Goal: Task Accomplishment & Management: Complete application form

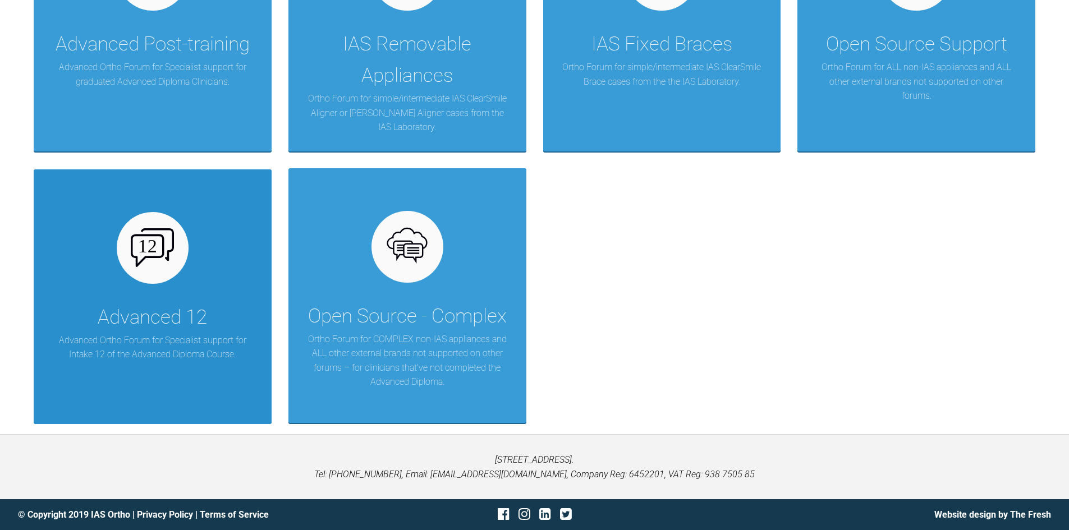
click at [148, 333] on p "Advanced Ortho Forum for Specialist support for Intake 12 of the Advanced Diplo…" at bounding box center [153, 347] width 204 height 29
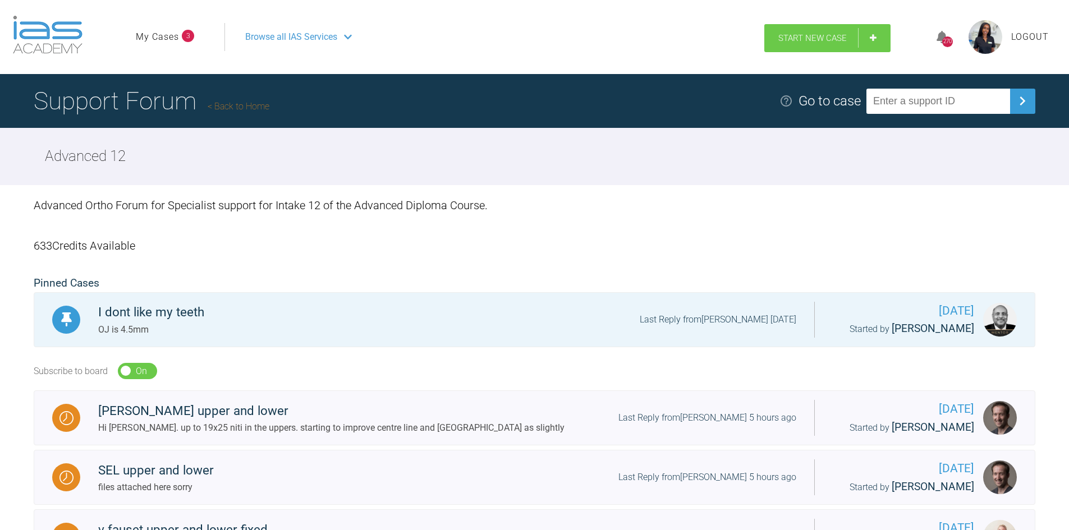
click at [836, 38] on span "Start New Case" at bounding box center [812, 38] width 68 height 10
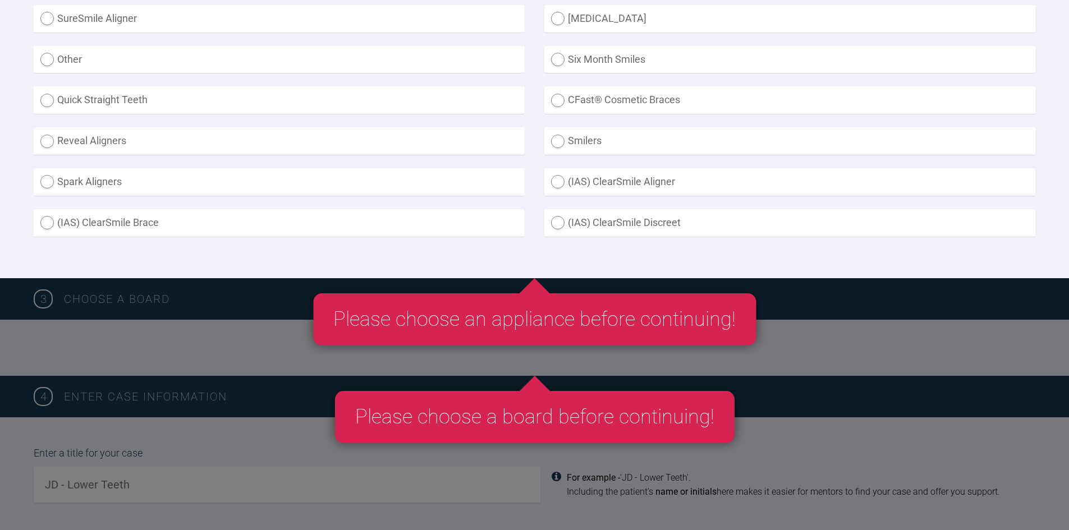
scroll to position [393, 0]
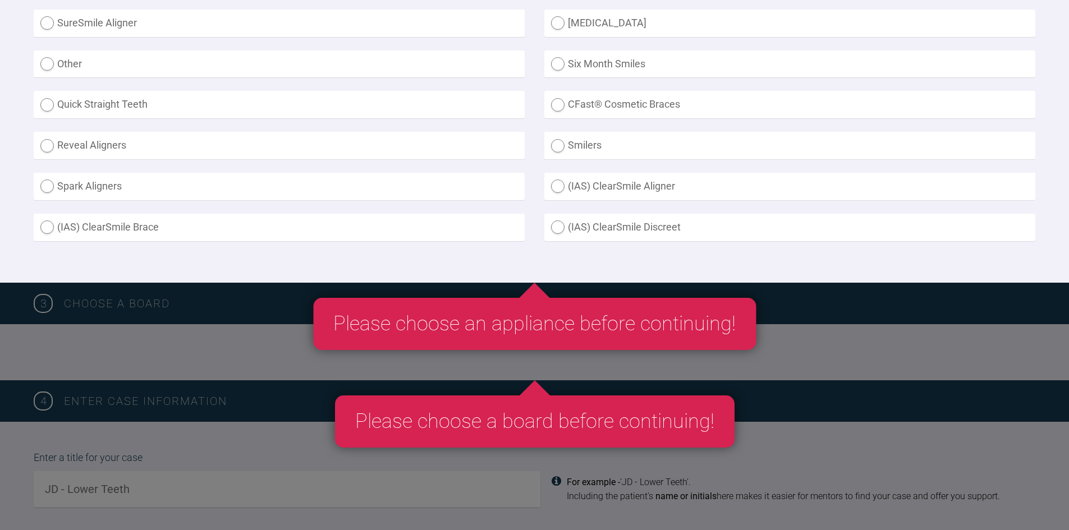
click at [82, 61] on label "Other" at bounding box center [279, 64] width 491 height 27
radio input "true"
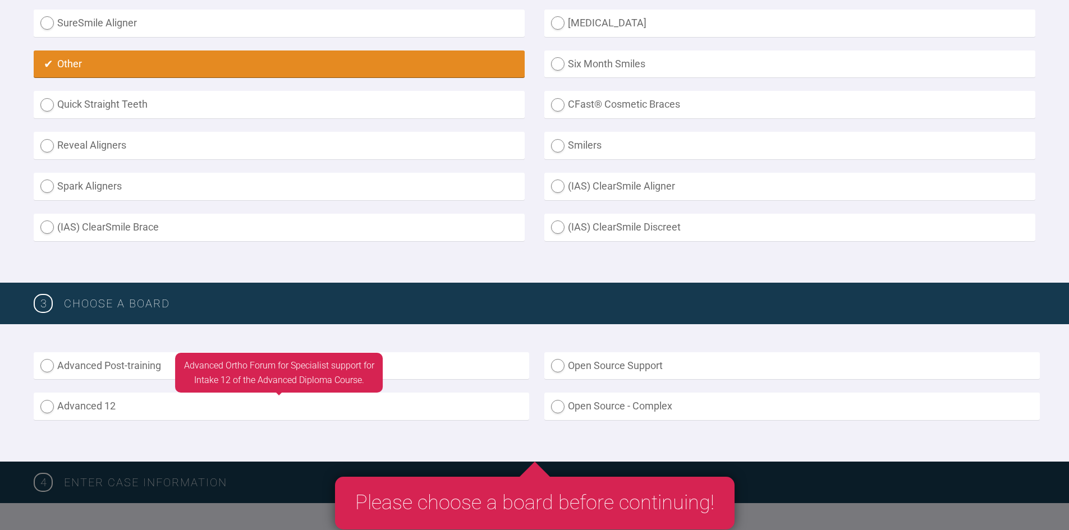
click at [182, 410] on label "Advanced 12" at bounding box center [282, 406] width 496 height 27
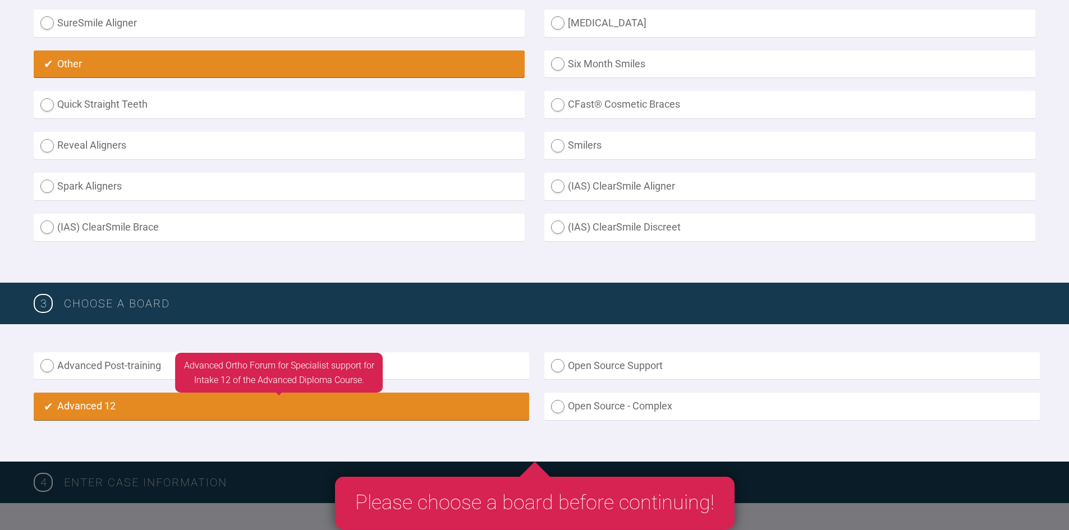
radio input "true"
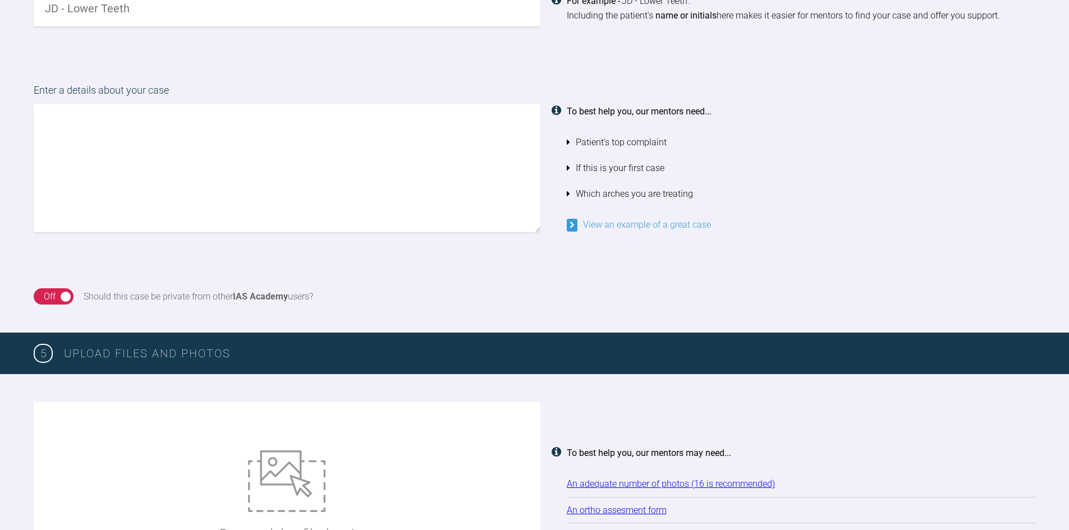
drag, startPoint x: 187, startPoint y: 452, endPoint x: 130, endPoint y: 195, distance: 262.8
click at [130, 195] on textarea at bounding box center [287, 168] width 507 height 128
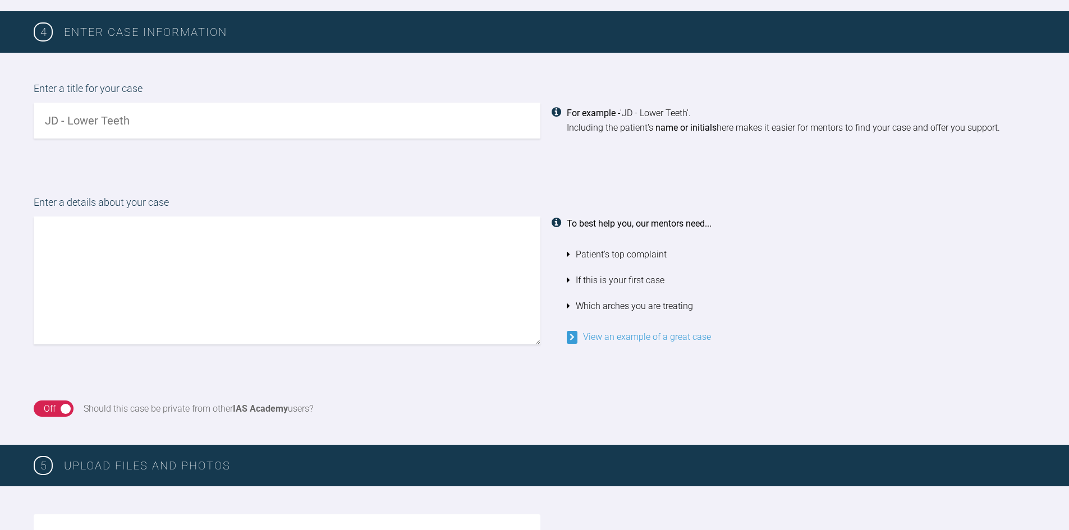
click at [100, 109] on div "Enter a title for your case For example - 'JD - Lower Teeth'. Including the pat…" at bounding box center [534, 110] width 1069 height 114
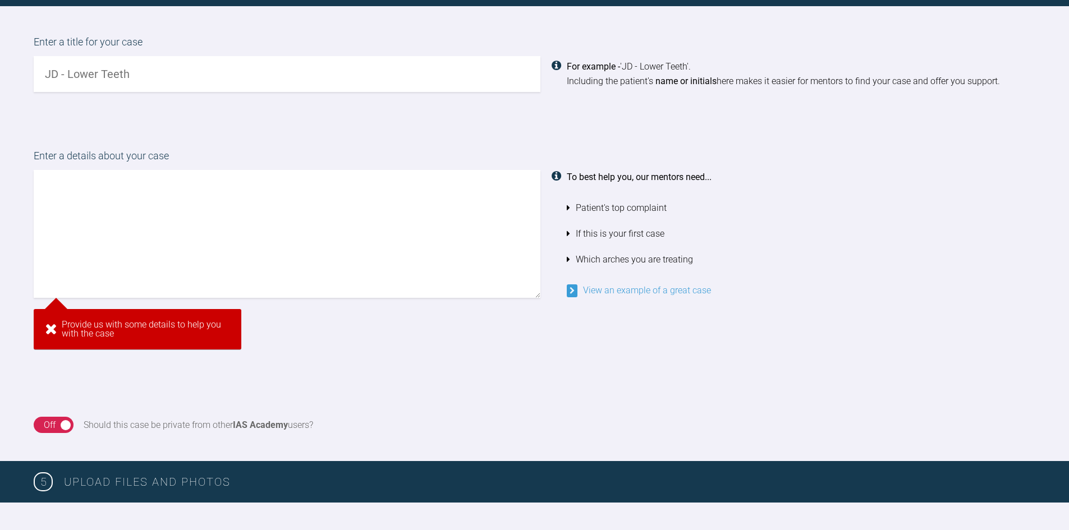
scroll to position [750, 0]
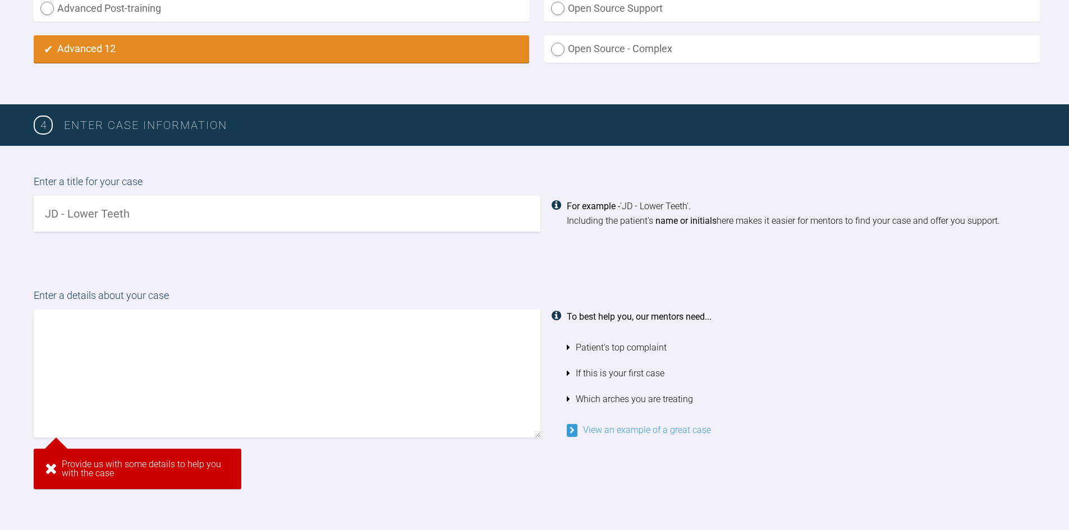
click at [88, 204] on input "text" at bounding box center [287, 214] width 507 height 36
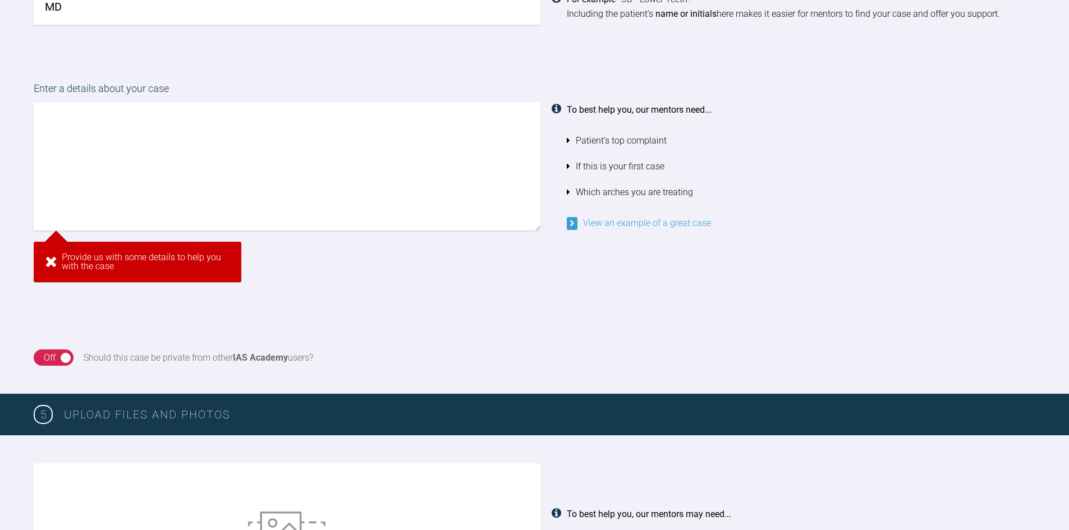
type input "M"
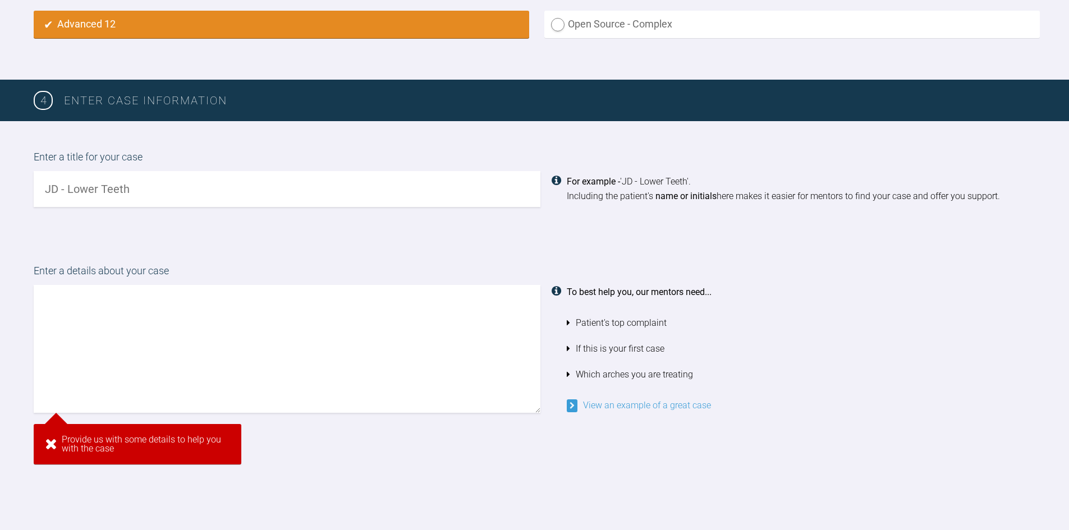
scroll to position [747, 0]
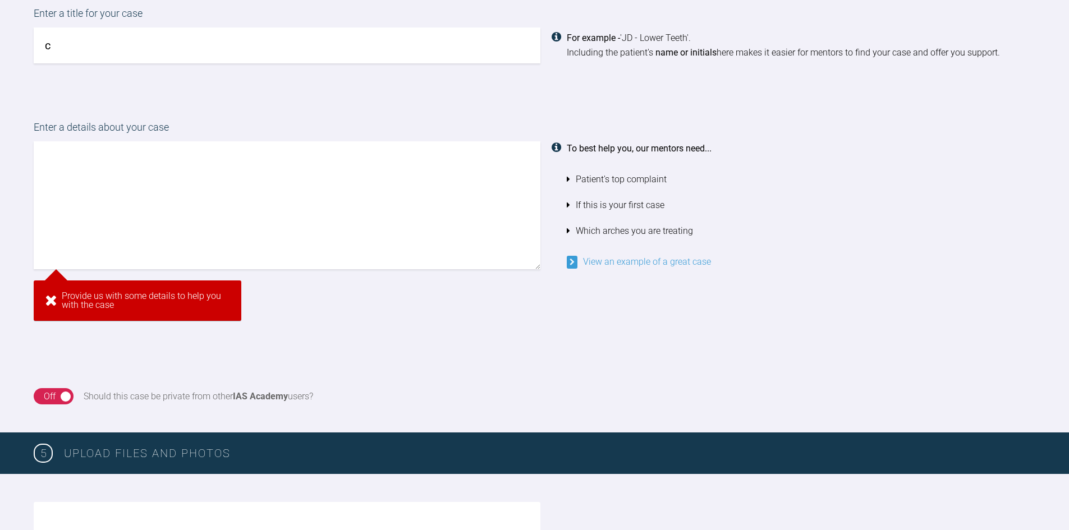
click at [167, 211] on textarea at bounding box center [287, 205] width 507 height 128
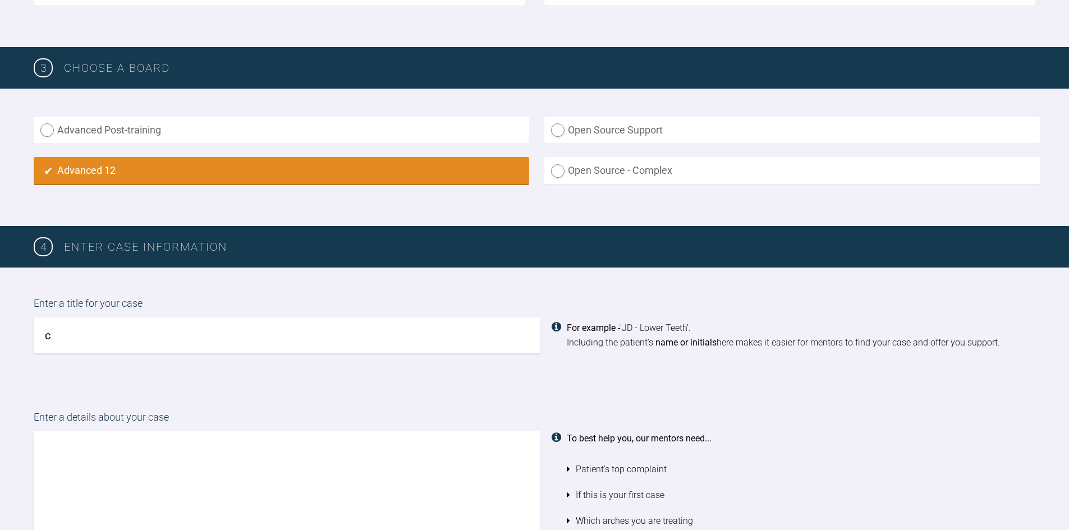
click at [111, 339] on div "Enter a title for your case c For example - 'JD - Lower Teeth'. Including the p…" at bounding box center [534, 325] width 1069 height 114
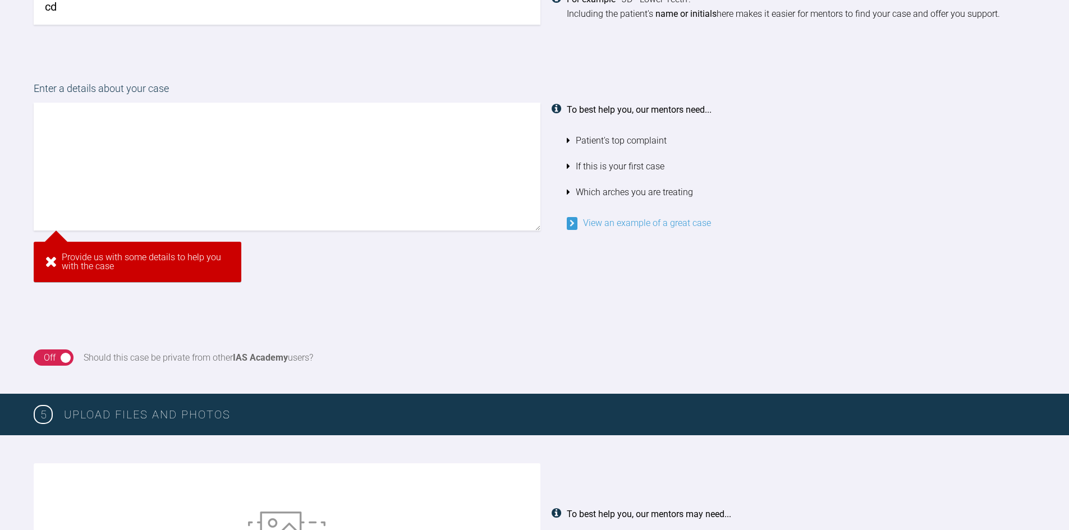
type input "c"
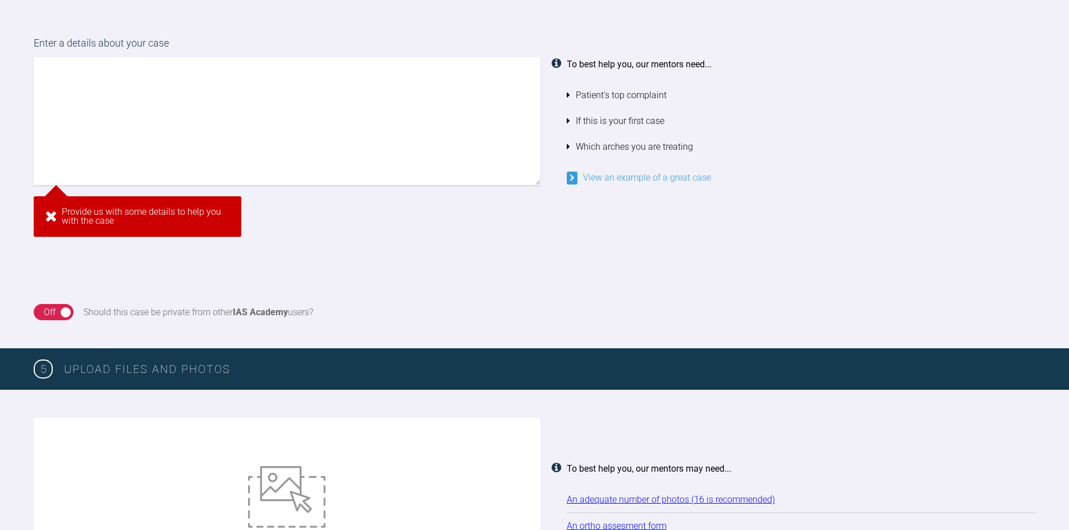
scroll to position [957, 0]
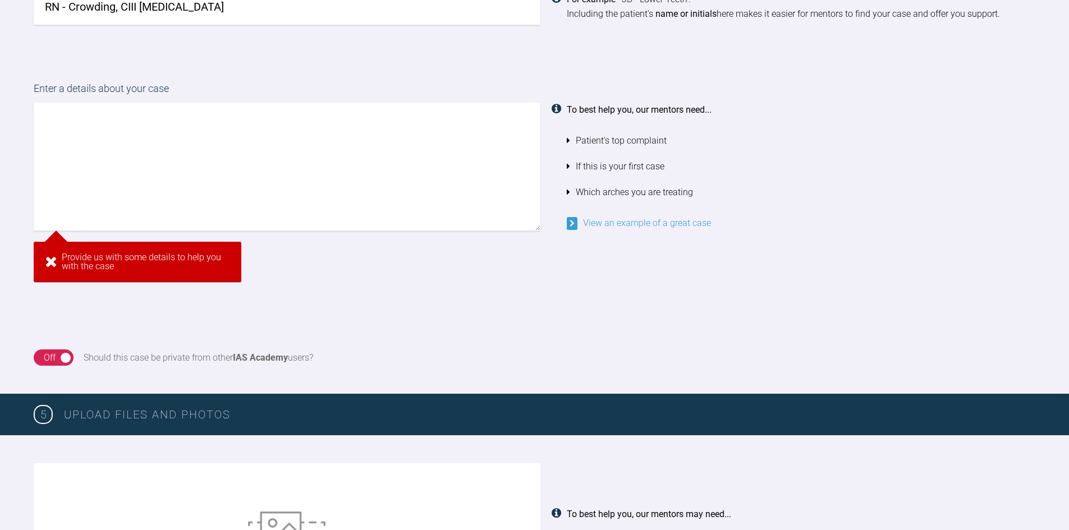
type input "RN - Crowding, CIII incisors"
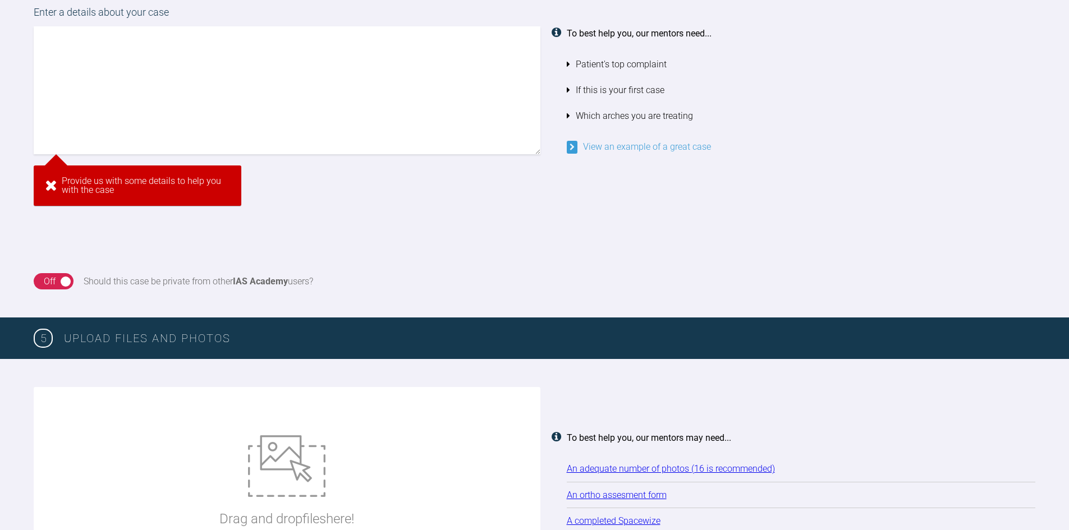
click at [199, 154] on textarea at bounding box center [287, 90] width 507 height 128
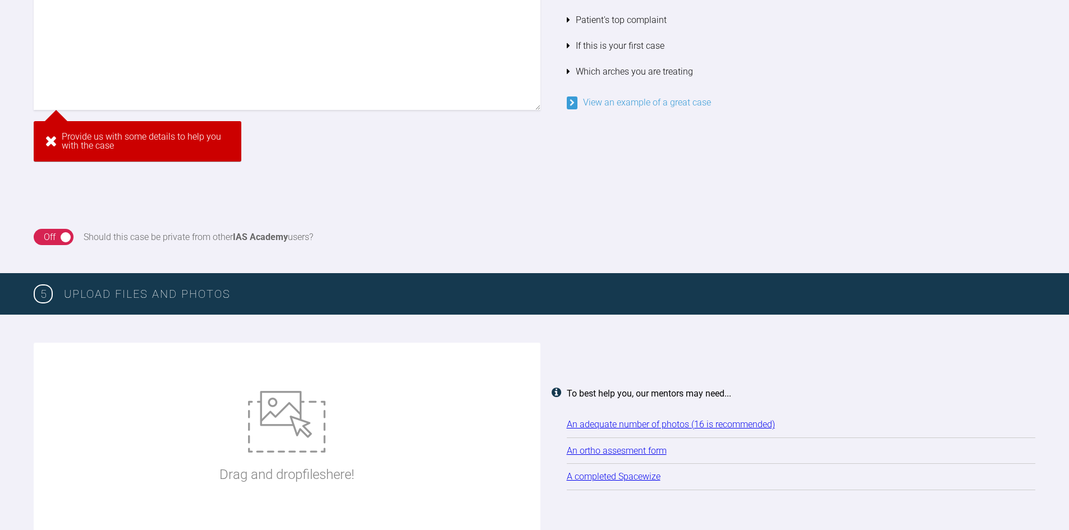
scroll to position [1031, 0]
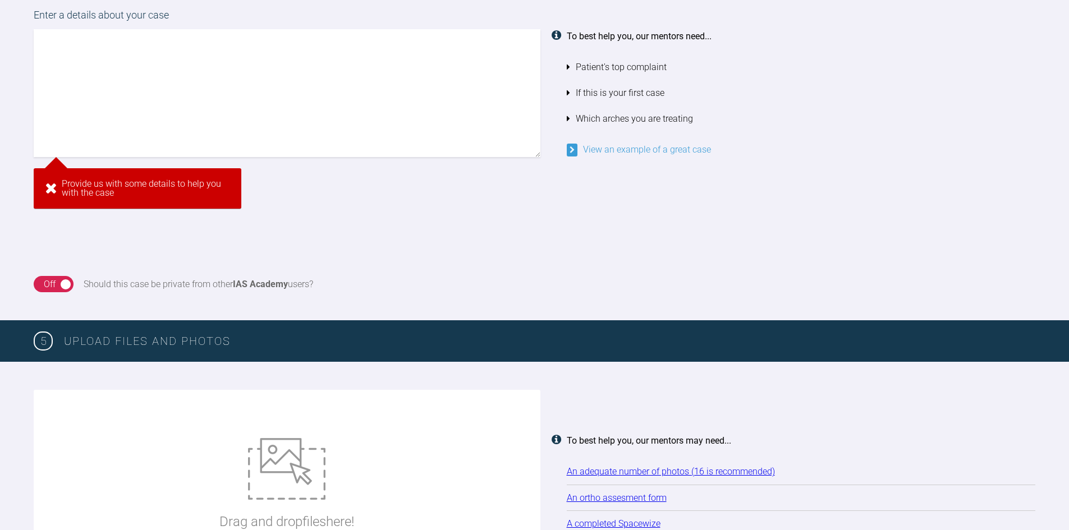
type textarea "t"
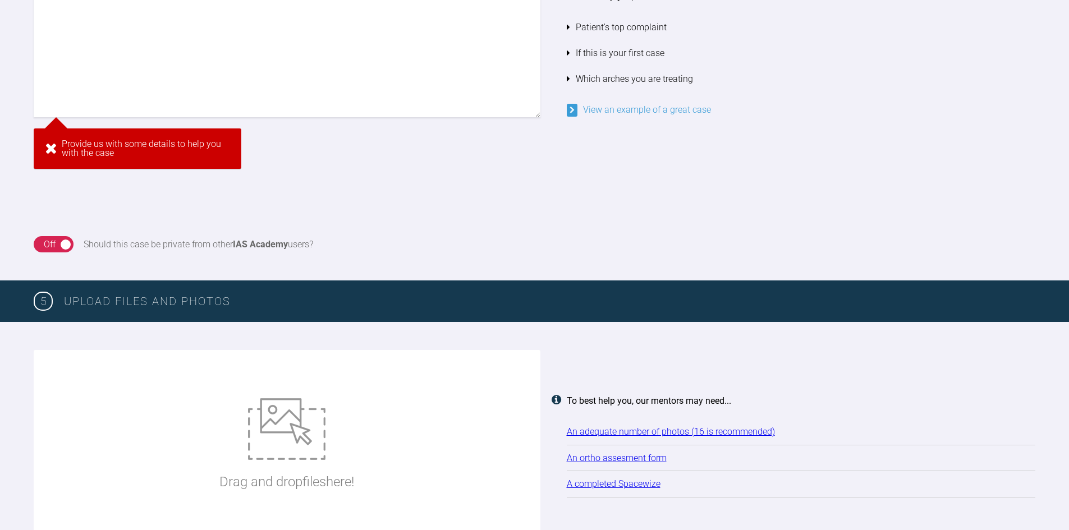
type textarea "t"
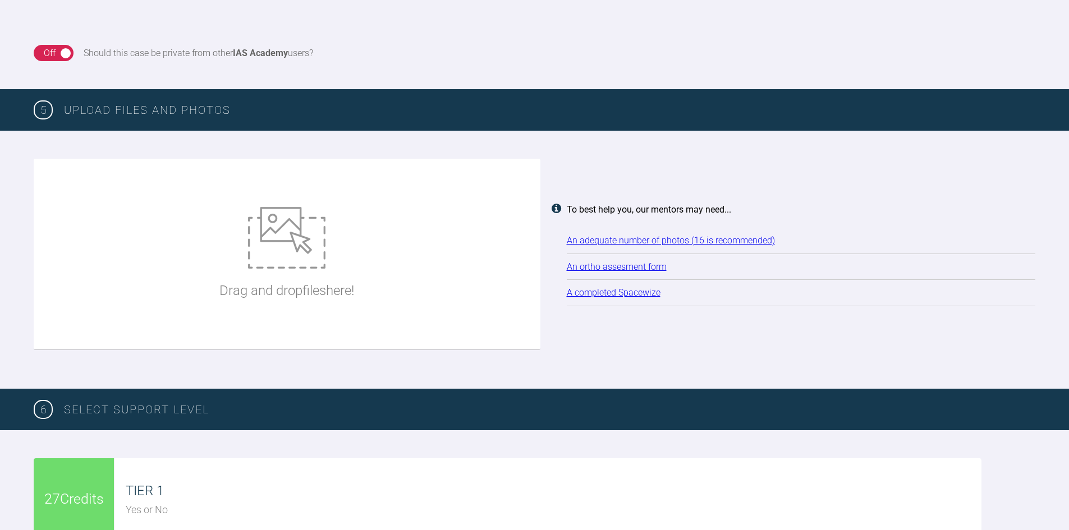
scroll to position [1071, 0]
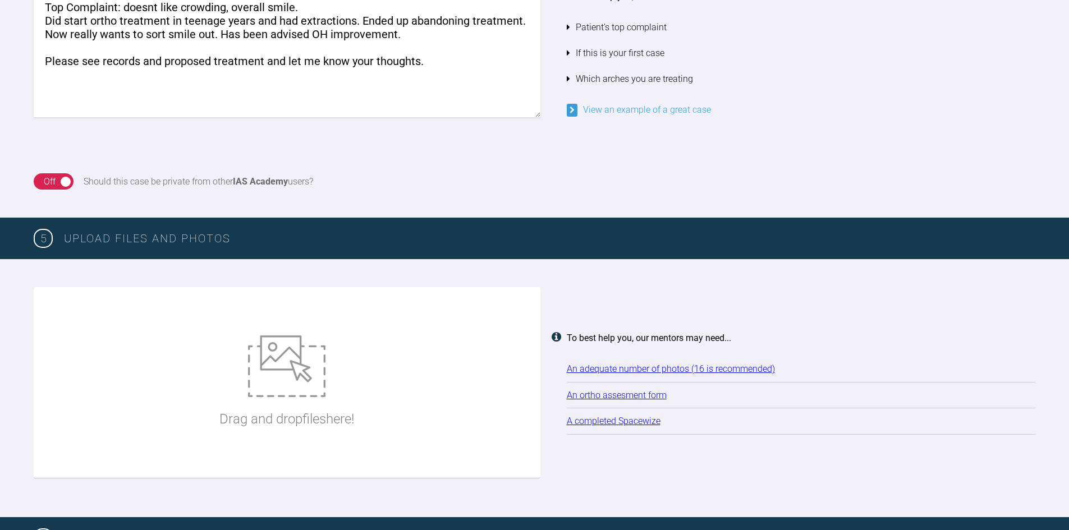
type textarea "Top Complaint: doesnt like crowding, overall smile. Did start ortho treatment i…"
click at [311, 429] on p "Drag and drop files here!" at bounding box center [286, 419] width 135 height 21
type input "C:\fakepath\IMG_0590.JPG"
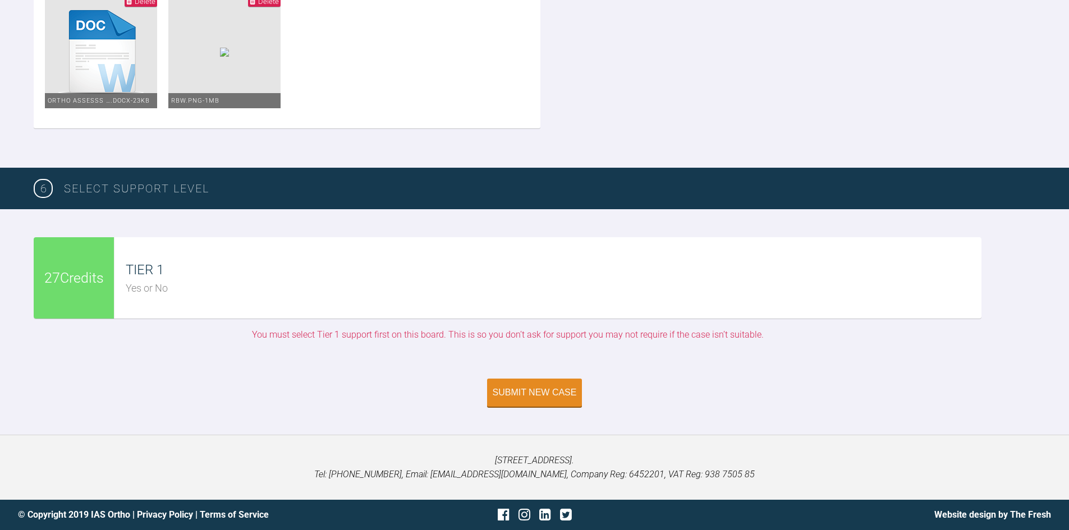
scroll to position [2349, 0]
click at [540, 392] on div "Submit New Case" at bounding box center [535, 394] width 84 height 10
